Goal: Communication & Community: Answer question/provide support

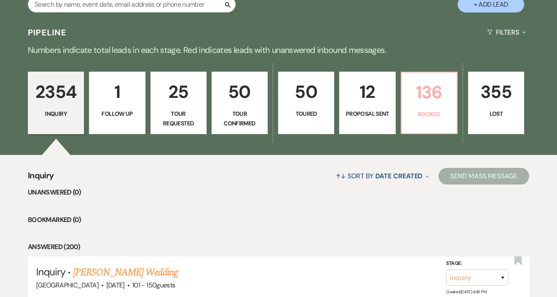
scroll to position [185, 0]
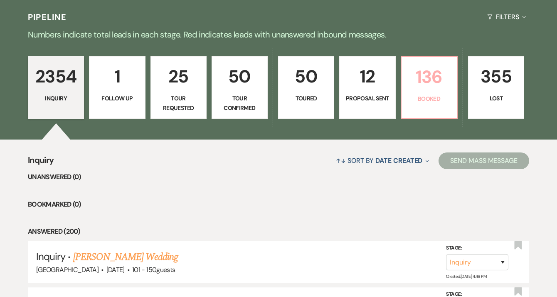
click at [416, 103] on p "Booked" at bounding box center [429, 98] width 45 height 9
select select "7"
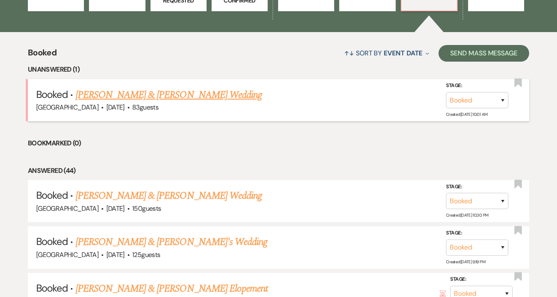
scroll to position [292, 0]
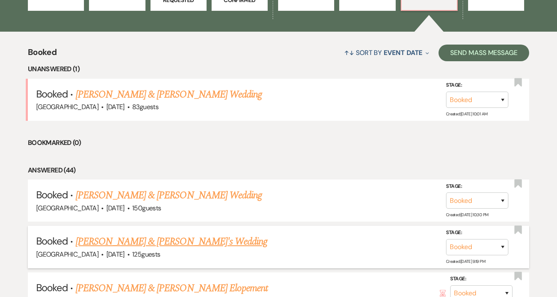
click at [195, 243] on link "[PERSON_NAME] & [PERSON_NAME]'s Wedding" at bounding box center [172, 241] width 192 height 15
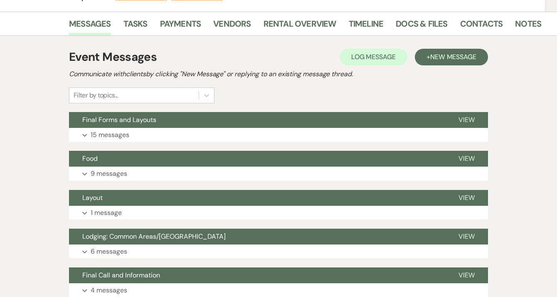
scroll to position [122, 0]
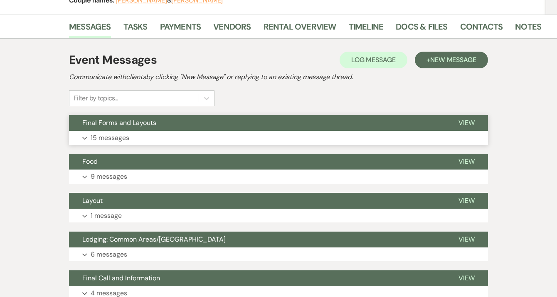
click at [206, 121] on button "Final Forms and Layouts" at bounding box center [257, 123] width 376 height 16
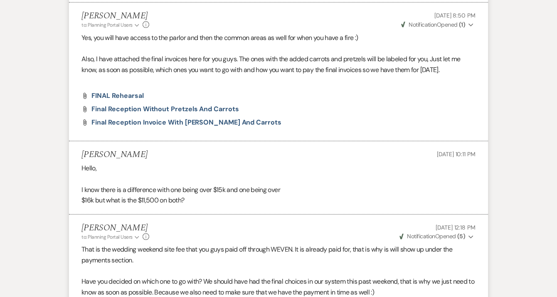
scroll to position [1511, 0]
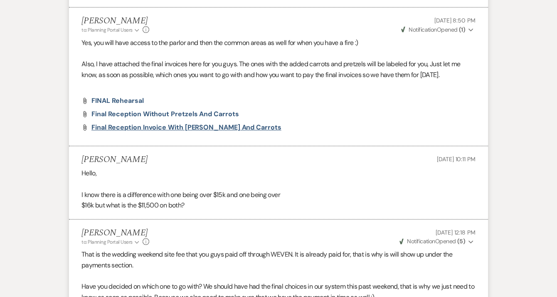
click at [170, 131] on span "Final Reception Invoice with [PERSON_NAME] and Carrots" at bounding box center [187, 127] width 190 height 9
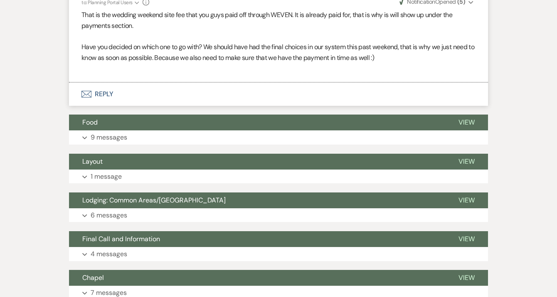
scroll to position [1761, 0]
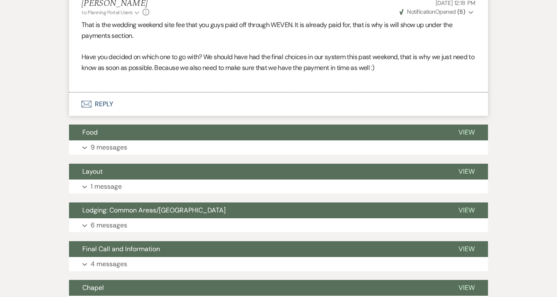
click at [177, 116] on button "Envelope Reply" at bounding box center [278, 103] width 419 height 23
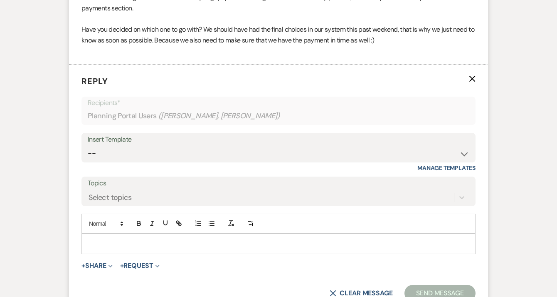
scroll to position [1818, 0]
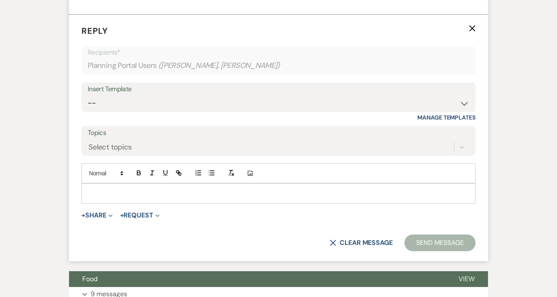
click at [179, 198] on p at bounding box center [278, 192] width 381 height 9
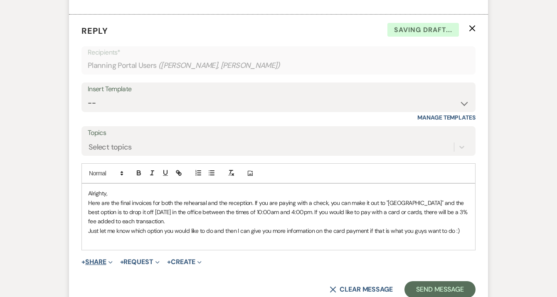
click at [95, 265] on button "+ Share Expand" at bounding box center [97, 261] width 31 height 7
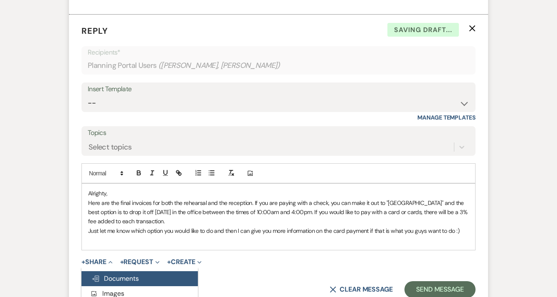
click at [111, 282] on span "Doc Upload Documents" at bounding box center [115, 278] width 47 height 9
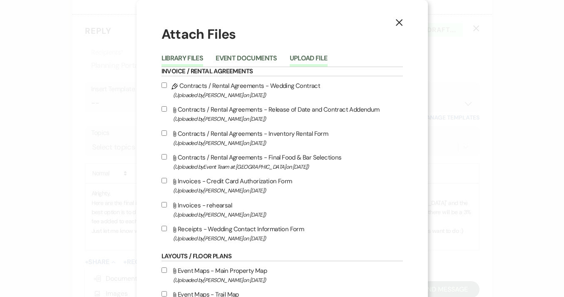
click at [316, 55] on button "Upload File" at bounding box center [309, 61] width 38 height 12
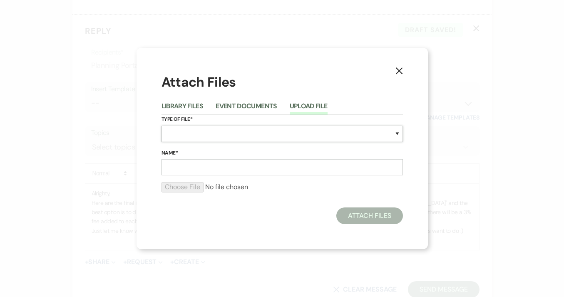
click at [181, 134] on select "Special Event Insurance Vendor Certificate of Insurance Contracts / Rental Agre…" at bounding box center [281, 134] width 241 height 16
select select "22"
click at [161, 126] on select "Special Event Insurance Vendor Certificate of Insurance Contracts / Rental Agre…" at bounding box center [281, 134] width 241 height 16
click at [193, 169] on input "Name*" at bounding box center [281, 167] width 241 height 16
type input "Rehearsal"
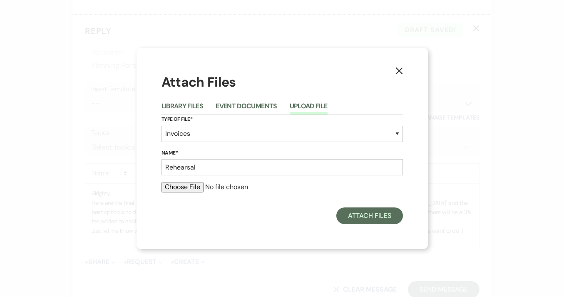
click at [188, 184] on input "file" at bounding box center [281, 187] width 241 height 10
type input "C:\fakepath\Gold & [PERSON_NAME] Rehearsal Final Invoice.pdf"
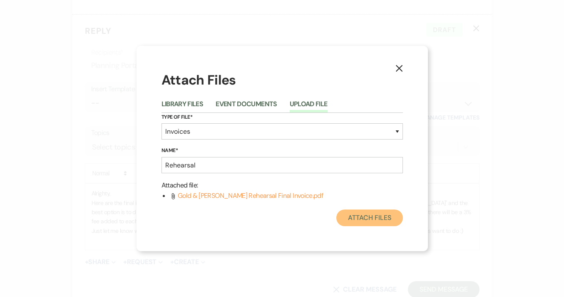
click at [352, 209] on button "Attach Files" at bounding box center [369, 217] width 66 height 17
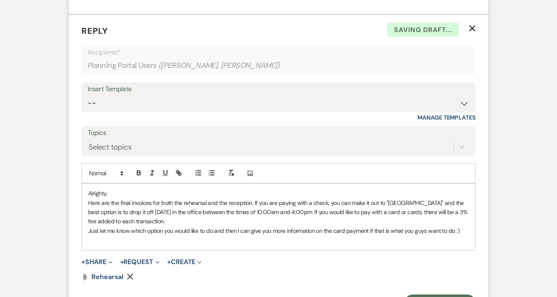
scroll to position [1860, 0]
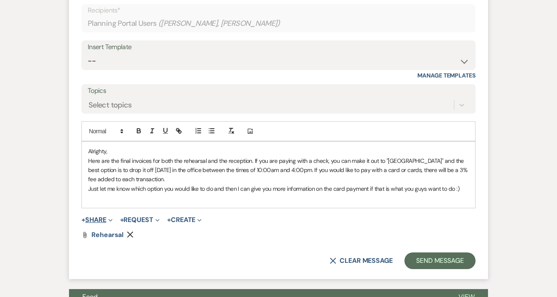
click at [100, 223] on button "+ Share Expand" at bounding box center [97, 219] width 31 height 7
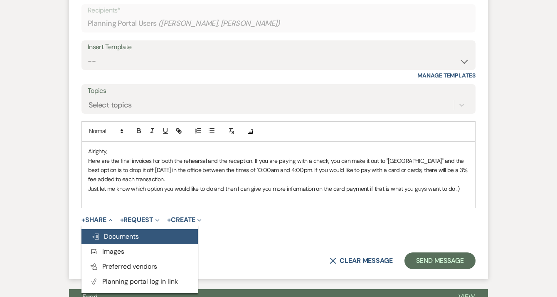
click at [116, 240] on span "Doc Upload Documents" at bounding box center [115, 236] width 47 height 9
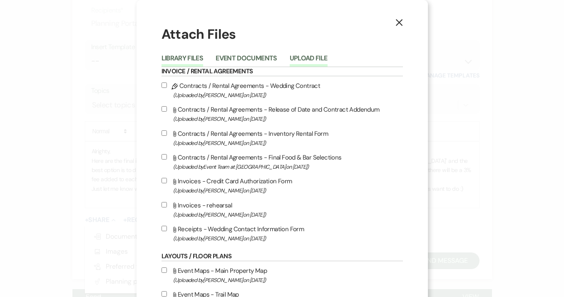
click at [293, 61] on button "Upload File" at bounding box center [309, 61] width 38 height 12
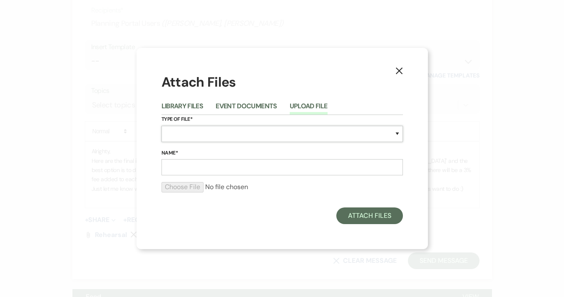
click at [208, 128] on select "Special Event Insurance Vendor Certificate of Insurance Contracts / Rental Agre…" at bounding box center [281, 134] width 241 height 16
select select "22"
click at [161, 126] on select "Special Event Insurance Vendor Certificate of Insurance Contracts / Rental Agre…" at bounding box center [281, 134] width 241 height 16
click at [206, 169] on input "Name*" at bounding box center [281, 167] width 241 height 16
type input "Reception"
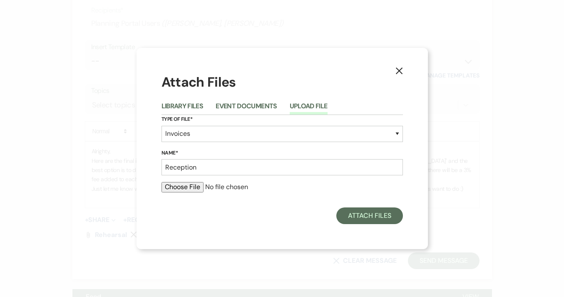
click at [174, 185] on input "file" at bounding box center [281, 187] width 241 height 10
type input "C:\fakepath\Gold & [PERSON_NAME] Reception Final Invoice with [PERSON_NAME] and…"
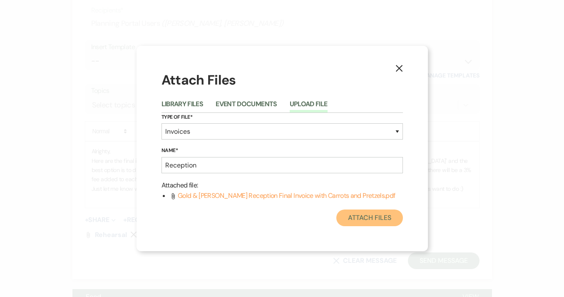
click at [374, 221] on button "Attach Files" at bounding box center [369, 217] width 66 height 17
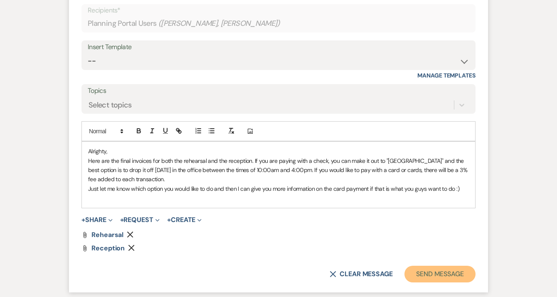
click at [414, 282] on button "Send Message" at bounding box center [440, 273] width 71 height 17
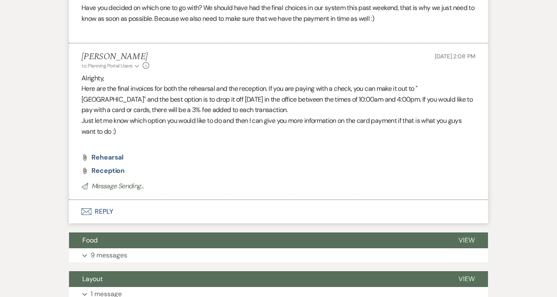
scroll to position [1788, 0]
